Goal: Task Accomplishment & Management: Use online tool/utility

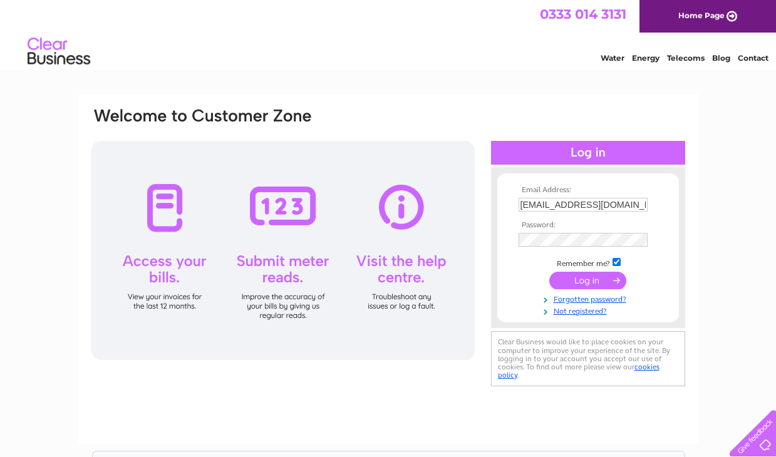
click at [585, 278] on input "submit" at bounding box center [588, 281] width 77 height 18
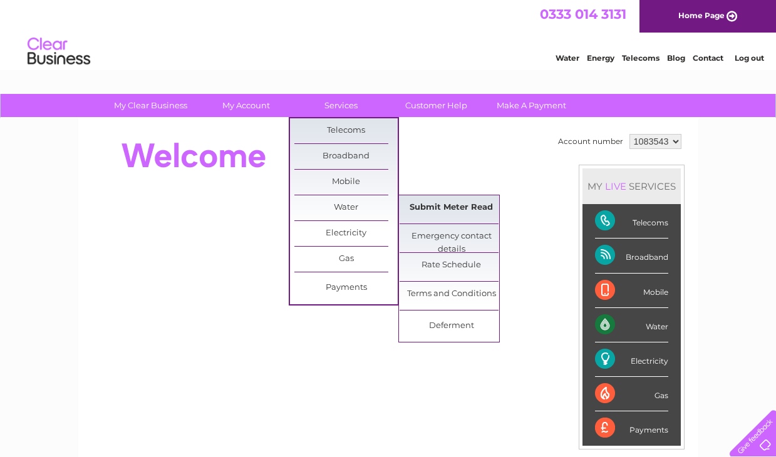
click at [429, 206] on link "Submit Meter Read" at bounding box center [451, 207] width 103 height 25
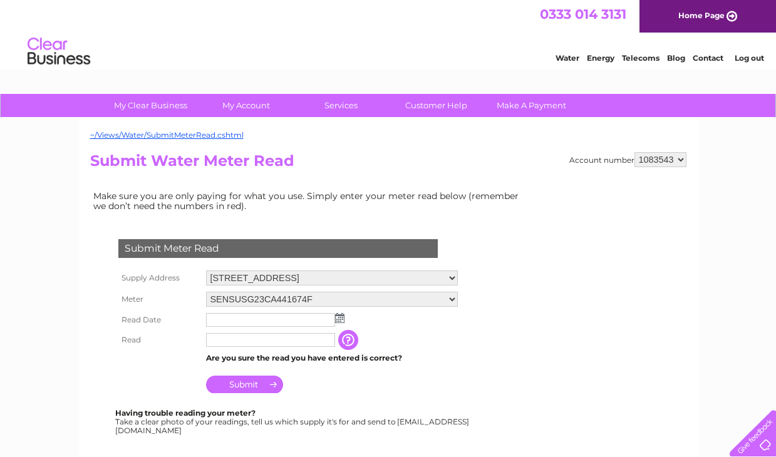
click at [341, 322] on img at bounding box center [339, 318] width 9 height 10
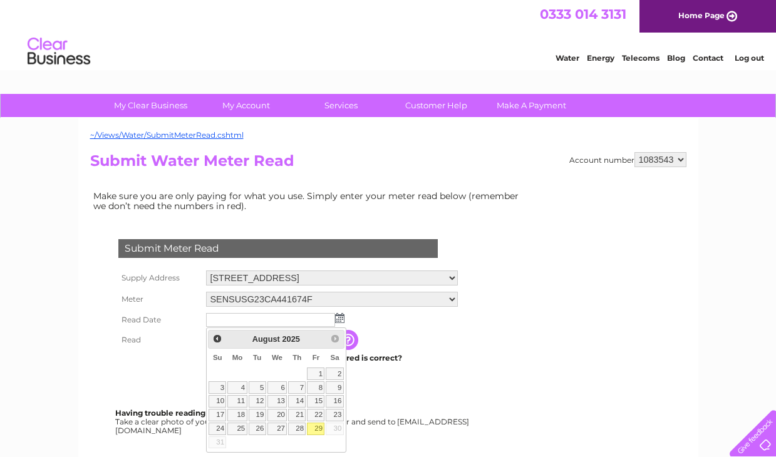
click at [317, 429] on link "29" at bounding box center [316, 429] width 18 height 13
type input "2025/08/29"
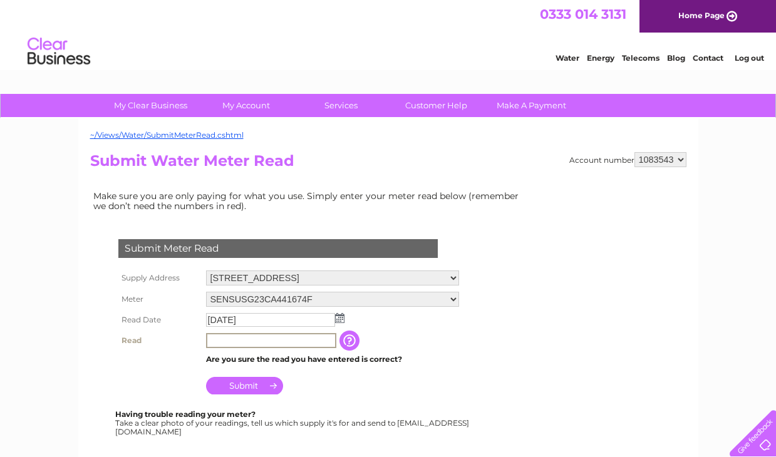
click at [265, 339] on input "text" at bounding box center [271, 340] width 130 height 15
type input "000012"
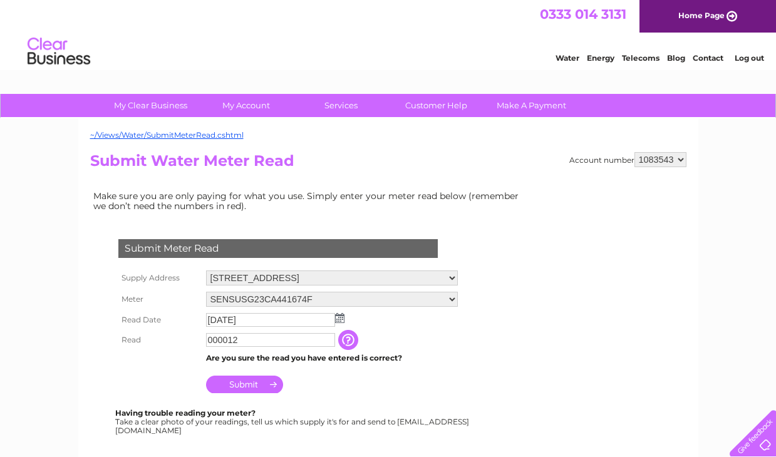
click at [248, 384] on input "Submit" at bounding box center [244, 385] width 77 height 18
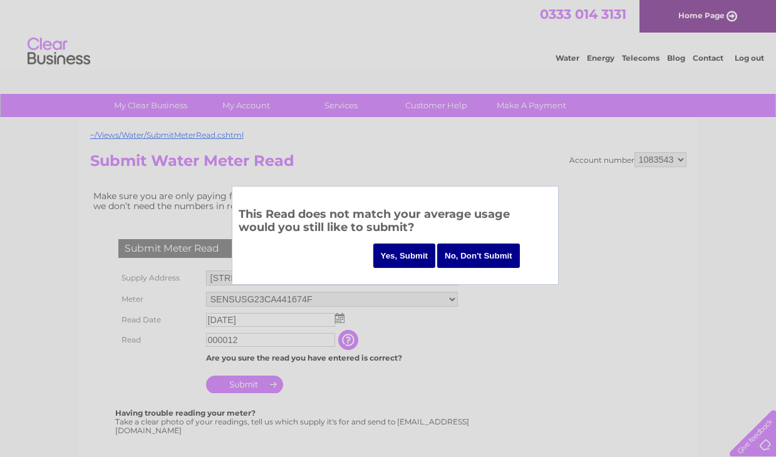
click at [392, 262] on input "Yes, Submit" at bounding box center [404, 256] width 63 height 24
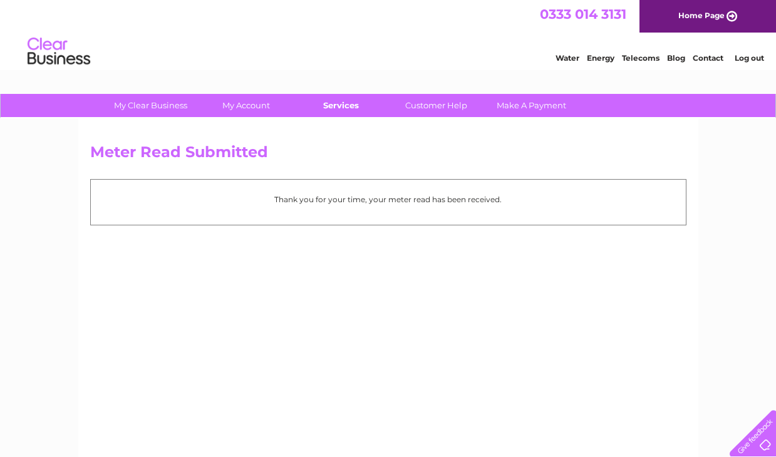
click at [346, 103] on link "Services" at bounding box center [340, 105] width 103 height 23
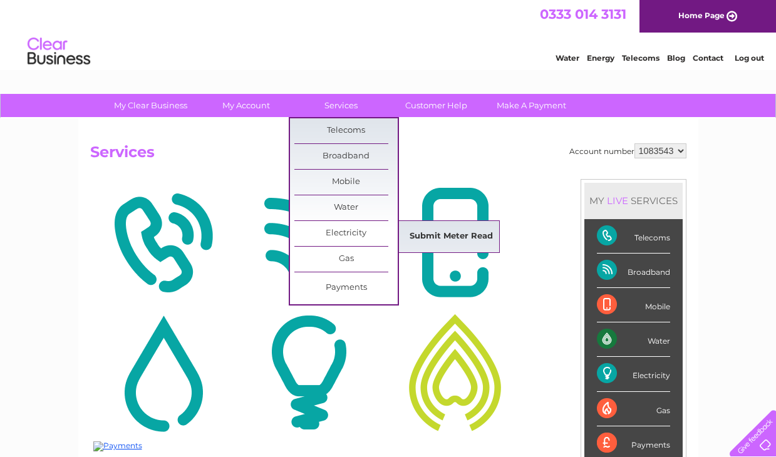
click at [425, 231] on link "Submit Meter Read" at bounding box center [451, 236] width 103 height 25
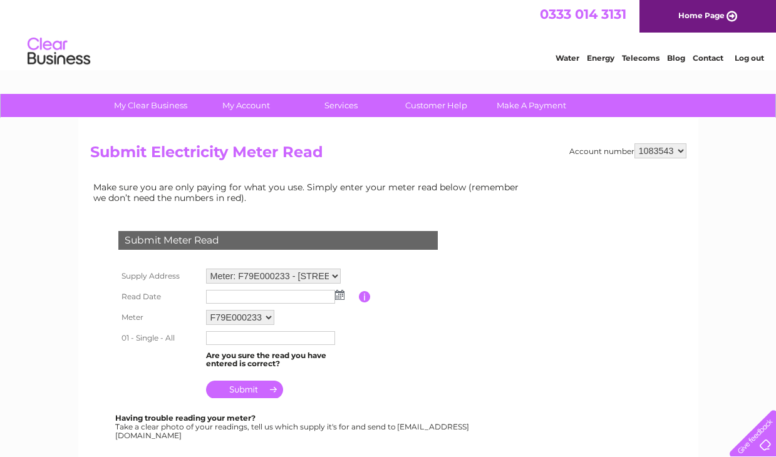
click at [340, 297] on img at bounding box center [339, 295] width 9 height 10
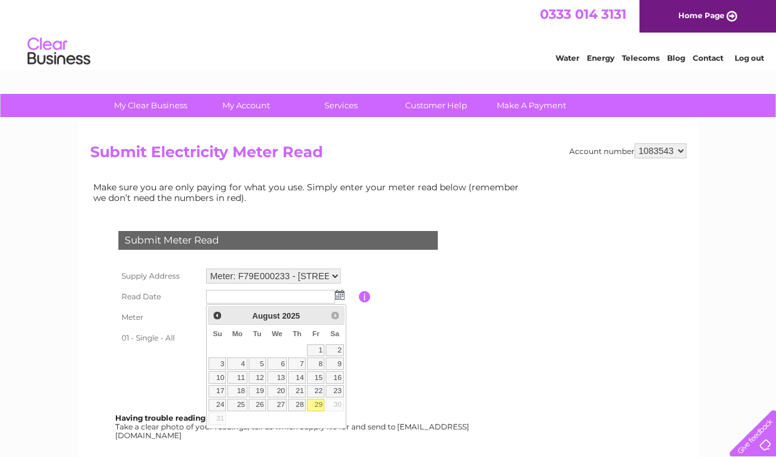
click at [317, 405] on link "29" at bounding box center [316, 405] width 18 height 13
type input "2025/08/29"
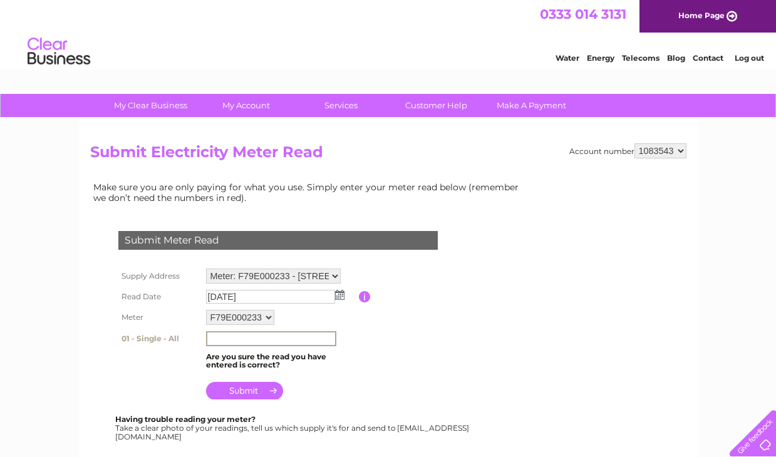
click at [259, 340] on input "text" at bounding box center [271, 338] width 130 height 15
type input "11727"
click at [241, 388] on input "submit" at bounding box center [244, 391] width 77 height 18
